Goal: Book appointment/travel/reservation

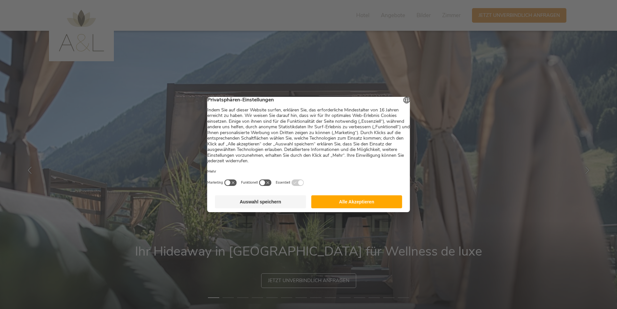
click at [352, 207] on button "Alle Akzeptieren" at bounding box center [356, 202] width 91 height 13
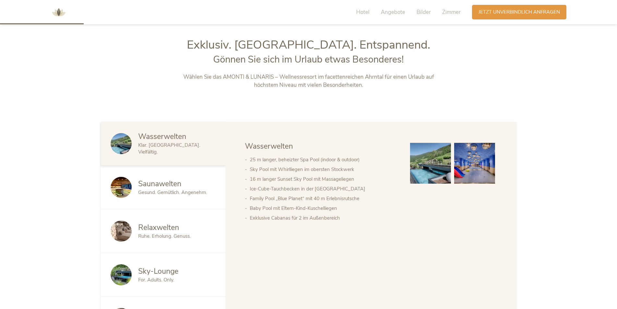
scroll to position [454, 0]
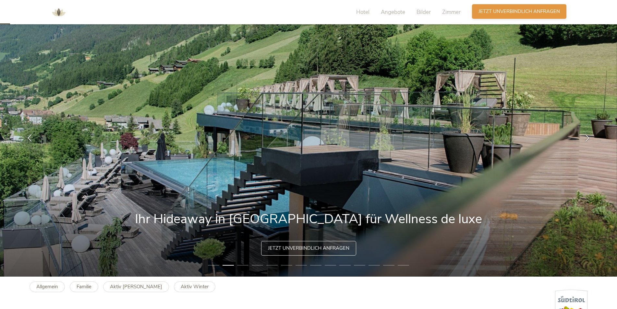
click at [523, 10] on span "Jetzt unverbindlich anfragen" at bounding box center [518, 11] width 81 height 7
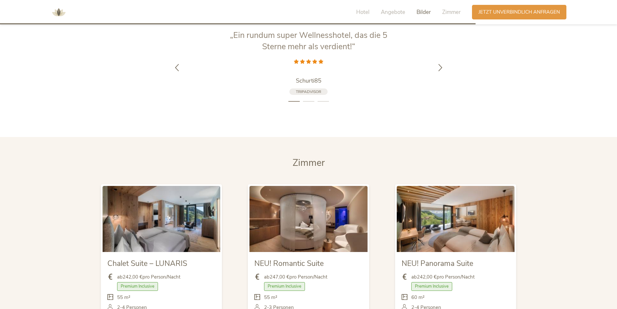
scroll to position [1342, 0]
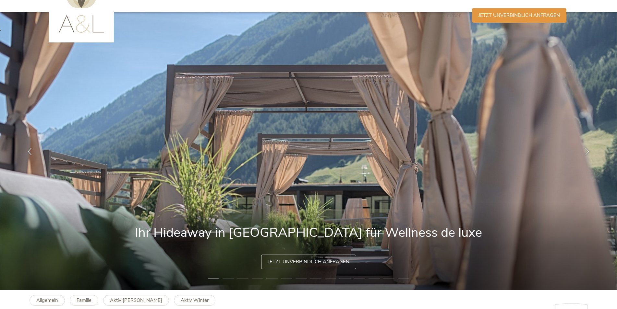
scroll to position [195, 0]
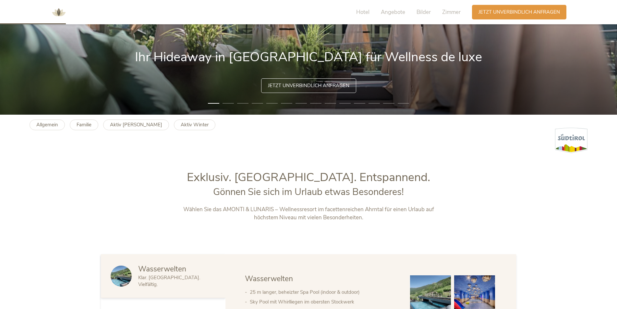
click at [324, 85] on span "Jetzt unverbindlich anfragen" at bounding box center [308, 85] width 81 height 7
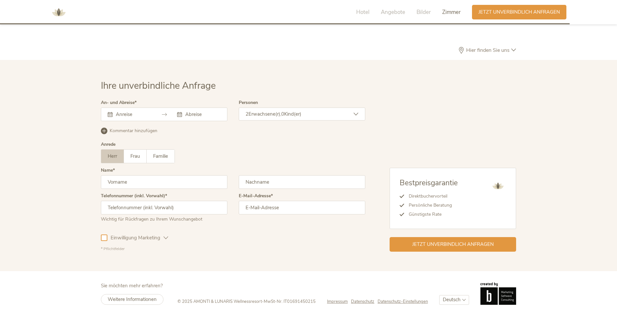
scroll to position [1990, 0]
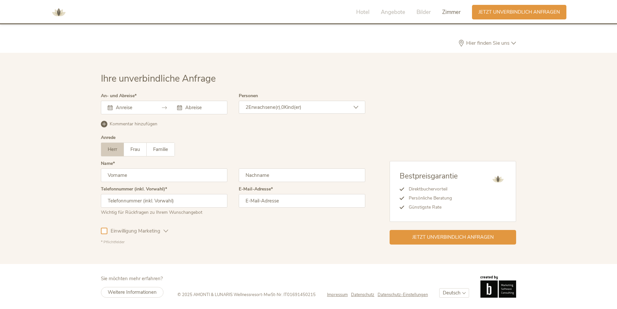
click at [127, 106] on input "text" at bounding box center [132, 107] width 37 height 6
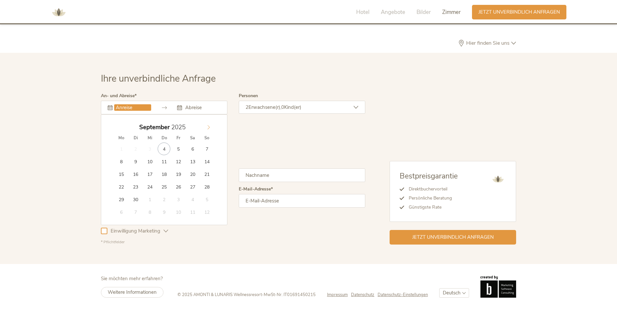
click at [209, 126] on icon at bounding box center [208, 127] width 5 height 5
click at [210, 126] on icon at bounding box center [208, 127] width 5 height 5
type input "2026"
click at [210, 126] on icon at bounding box center [208, 127] width 5 height 5
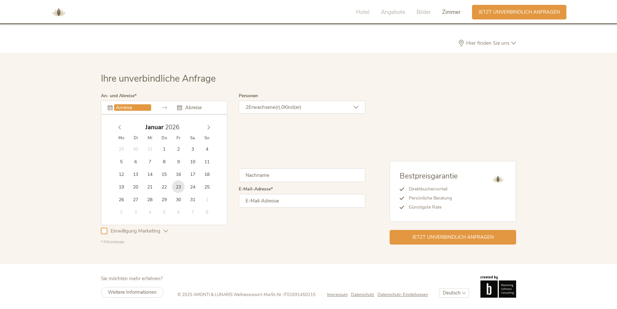
type input "23.01.2026"
type input "2026"
type input "25.01.2026"
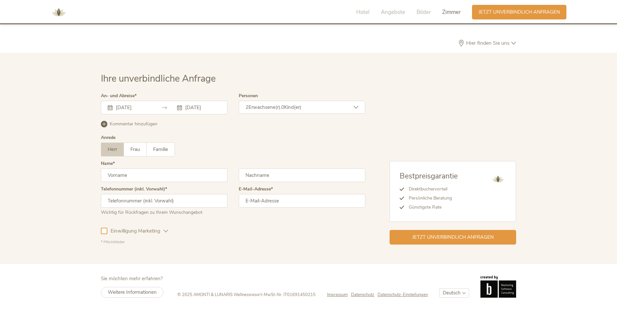
click at [125, 177] on input "text" at bounding box center [164, 176] width 126 height 14
type input "Markus"
type input "Guem"
type input "+436646267141"
type input "Markus.Guem@gmail.com"
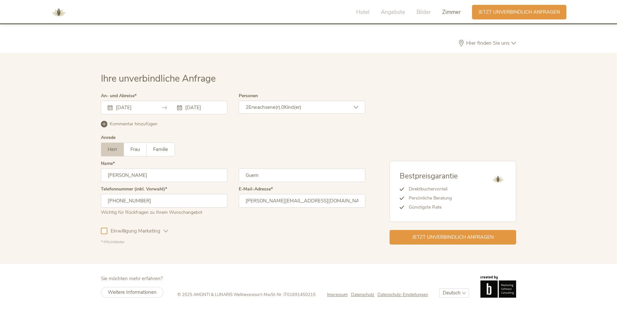
click at [105, 232] on div at bounding box center [104, 231] width 6 height 6
click at [102, 232] on icon at bounding box center [104, 231] width 4 height 4
click at [408, 241] on div "Jetzt unverbindlich anfragen" at bounding box center [453, 237] width 126 height 15
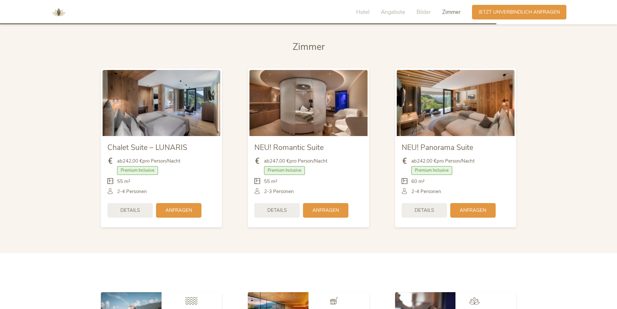
scroll to position [1601, 0]
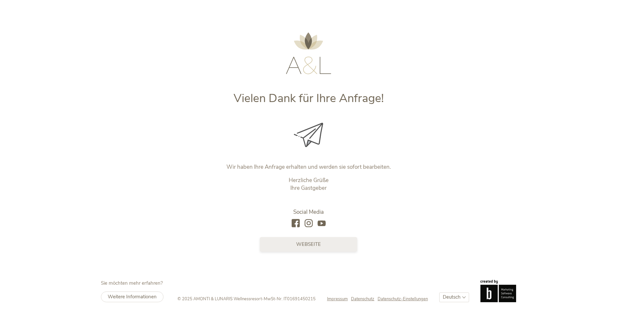
click at [318, 247] on span "Webseite" at bounding box center [308, 244] width 25 height 7
